Goal: Information Seeking & Learning: Learn about a topic

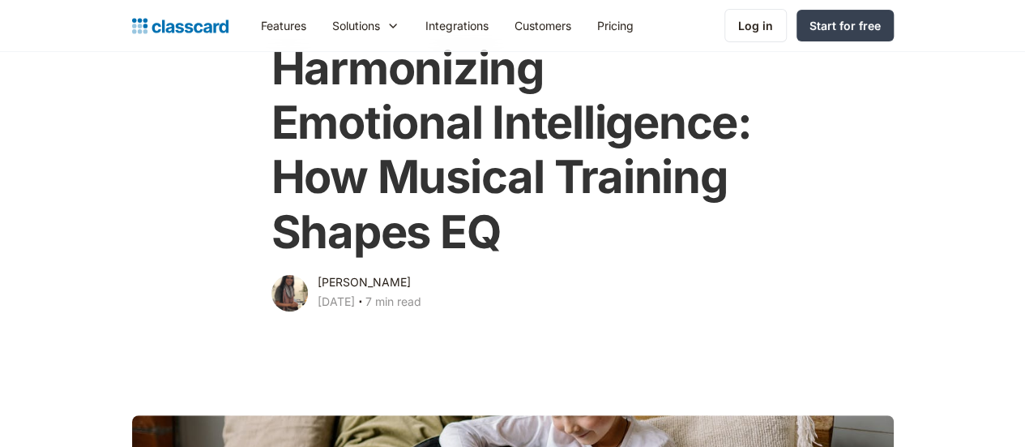
scroll to position [108, 0]
click at [408, 272] on div "[PERSON_NAME] [DATE] ‧ 7 min read" at bounding box center [370, 293] width 104 height 42
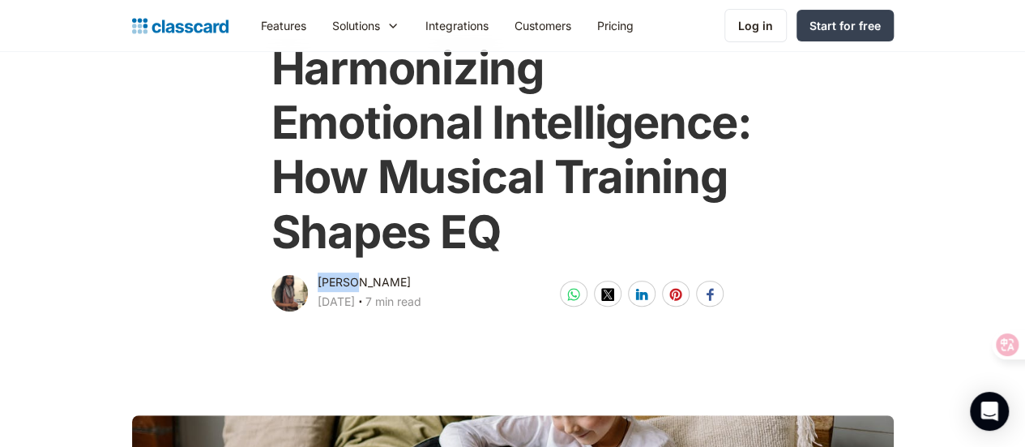
drag, startPoint x: 310, startPoint y: 279, endPoint x: 347, endPoint y: 280, distance: 37.3
click at [347, 280] on div "[PERSON_NAME]" at bounding box center [364, 281] width 93 height 19
copy div "[PERSON_NAME]"
click at [374, 116] on h1 "Harmonizing Emotional Intelligence: How Musical Training Shapes EQ" at bounding box center [513, 150] width 483 height 218
drag, startPoint x: 351, startPoint y: 279, endPoint x: 377, endPoint y: 283, distance: 26.2
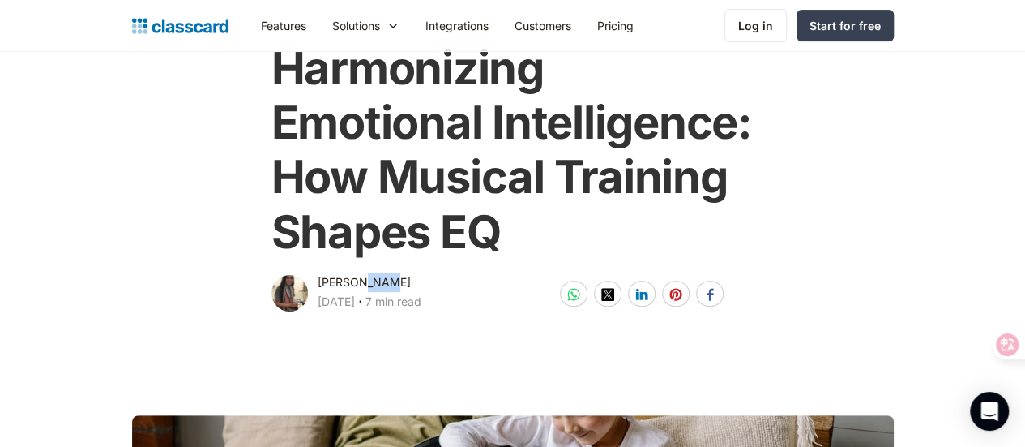
click at [377, 283] on div "[PERSON_NAME] [DATE] ‧ 7 min read" at bounding box center [370, 293] width 104 height 42
copy div "[PERSON_NAME]"
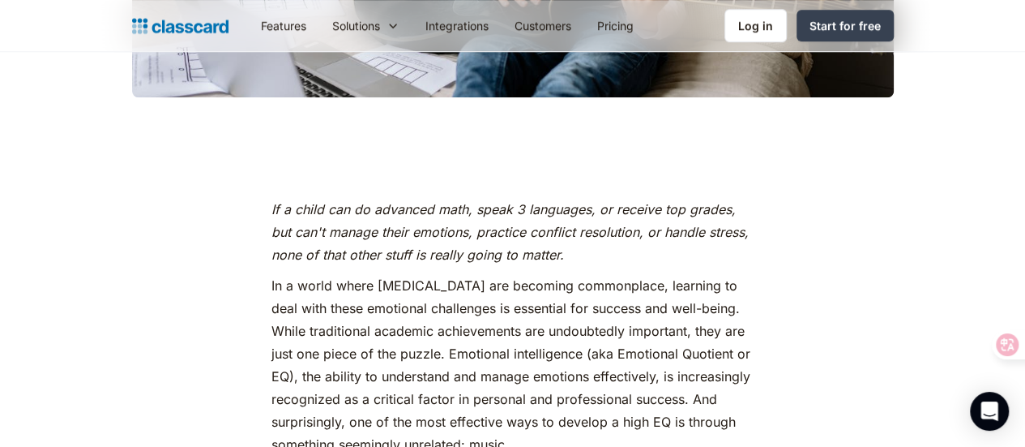
click at [478, 340] on p "In a world where [MEDICAL_DATA] are becoming commonplace, learning to deal with…" at bounding box center [513, 365] width 483 height 182
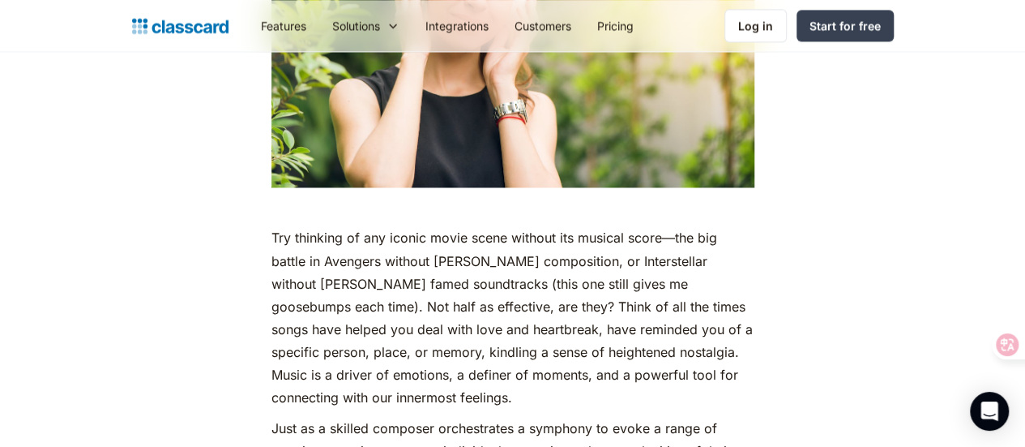
scroll to position [1297, 0]
